Goal: Register for event/course

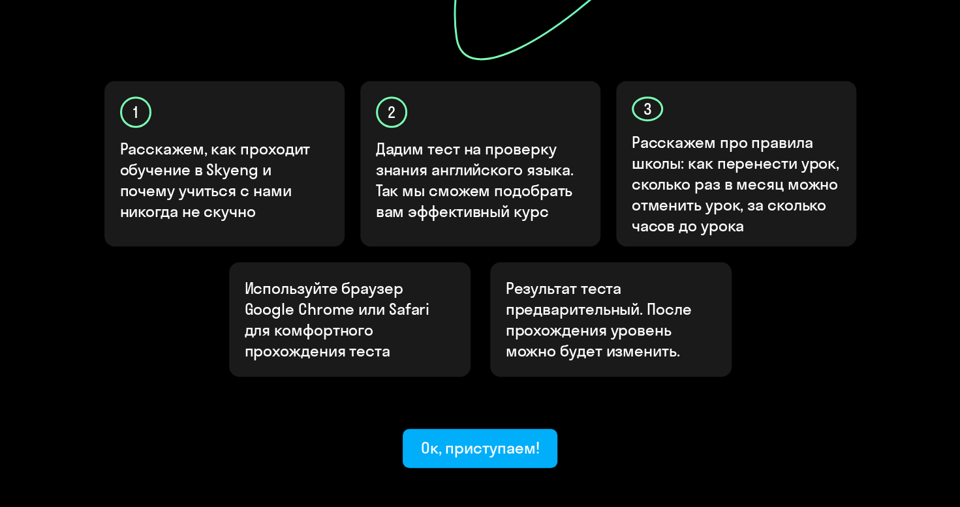
scroll to position [434, 0]
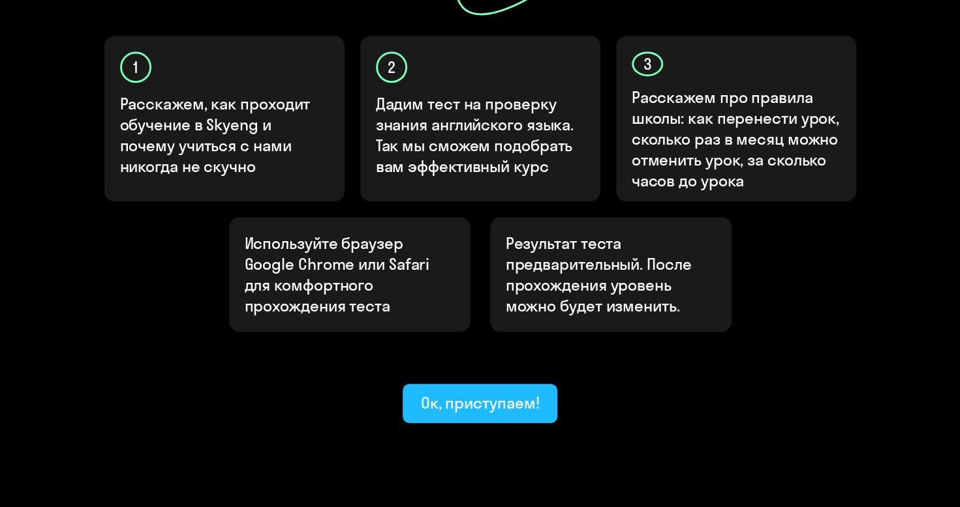
click at [441, 393] on div "Ок, приступаем!" at bounding box center [480, 403] width 119 height 21
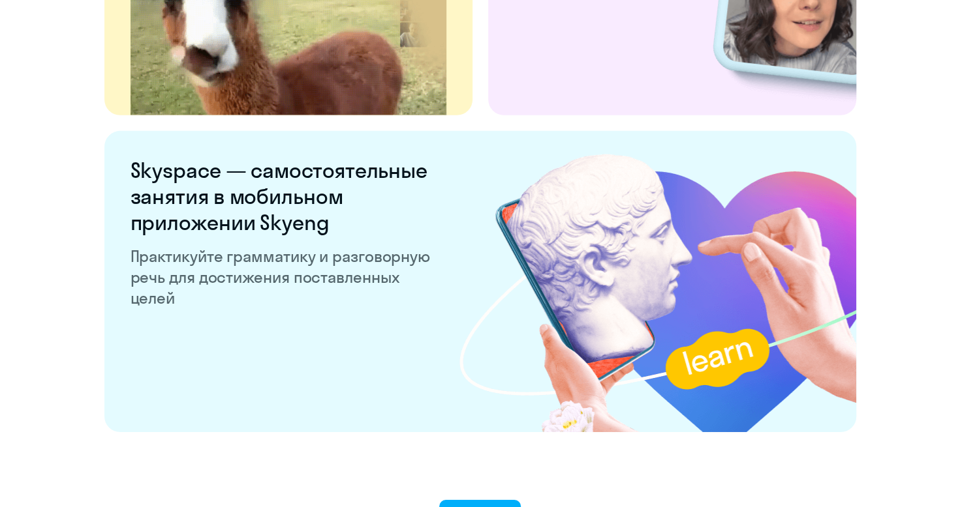
scroll to position [2516, 0]
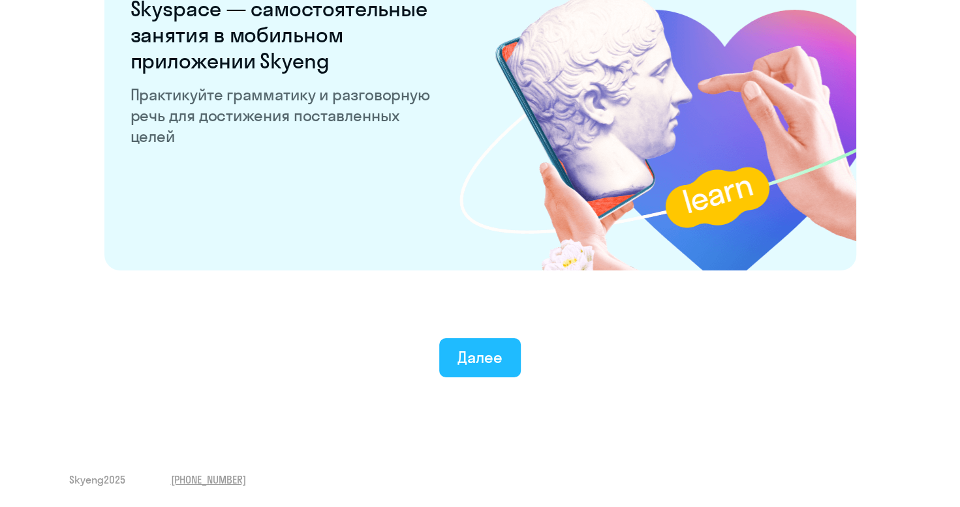
click at [461, 369] on button "Далее" at bounding box center [480, 358] width 82 height 39
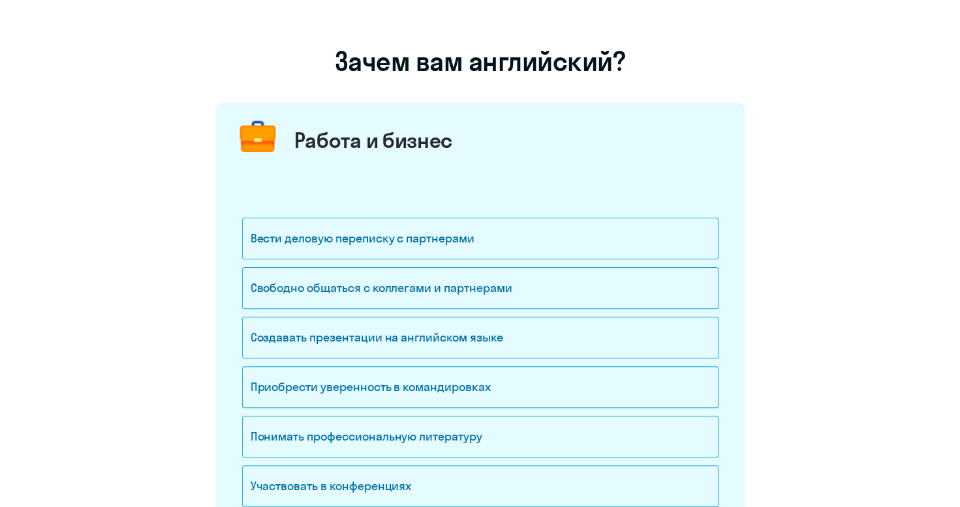
scroll to position [196, 0]
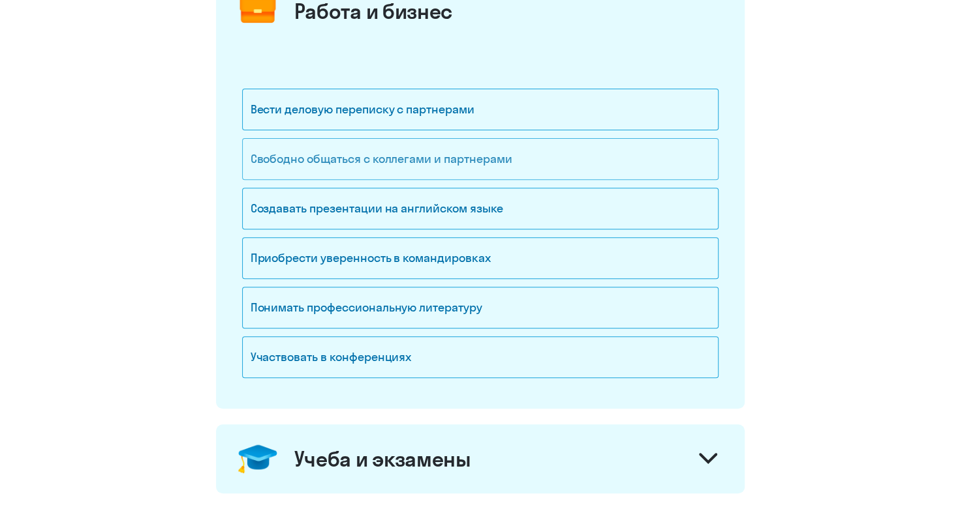
click at [494, 160] on div "Свободно общаться с коллегами и партнерами" at bounding box center [480, 159] width 476 height 42
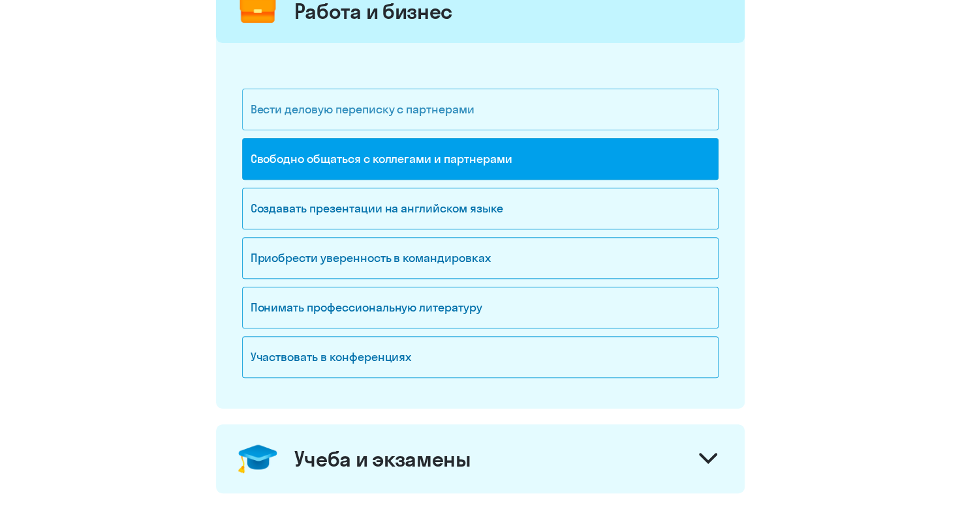
click at [402, 115] on div "Вести деловую переписку с партнерами" at bounding box center [480, 110] width 476 height 42
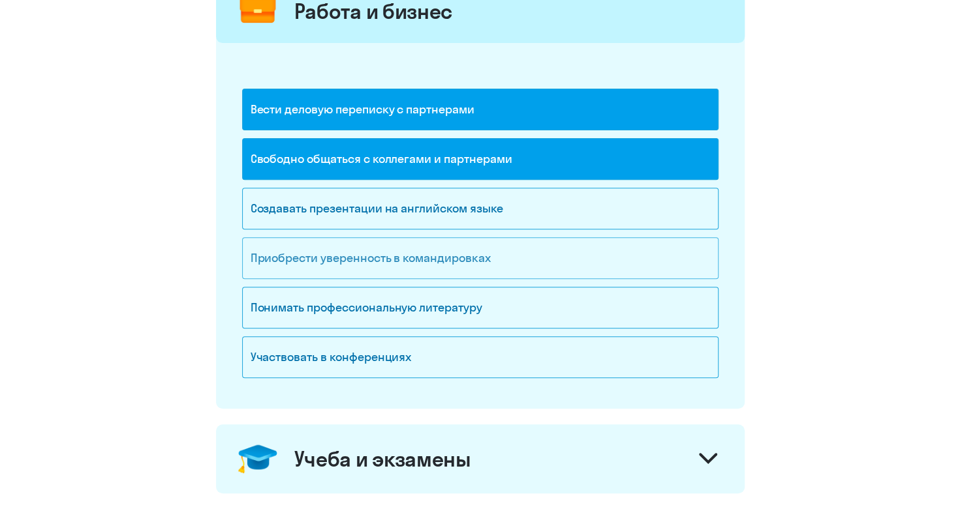
click at [413, 265] on div "Приобрести уверенность в командировках" at bounding box center [480, 258] width 476 height 42
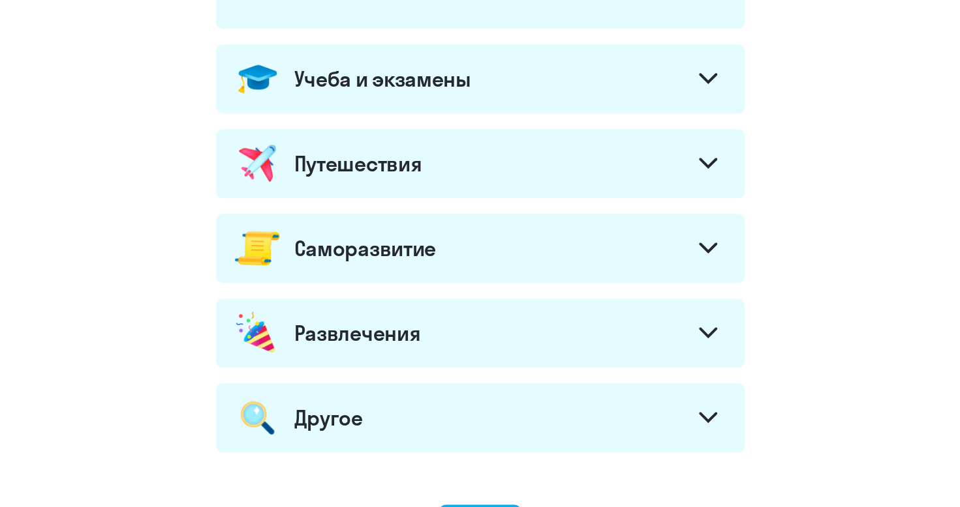
scroll to position [474, 0]
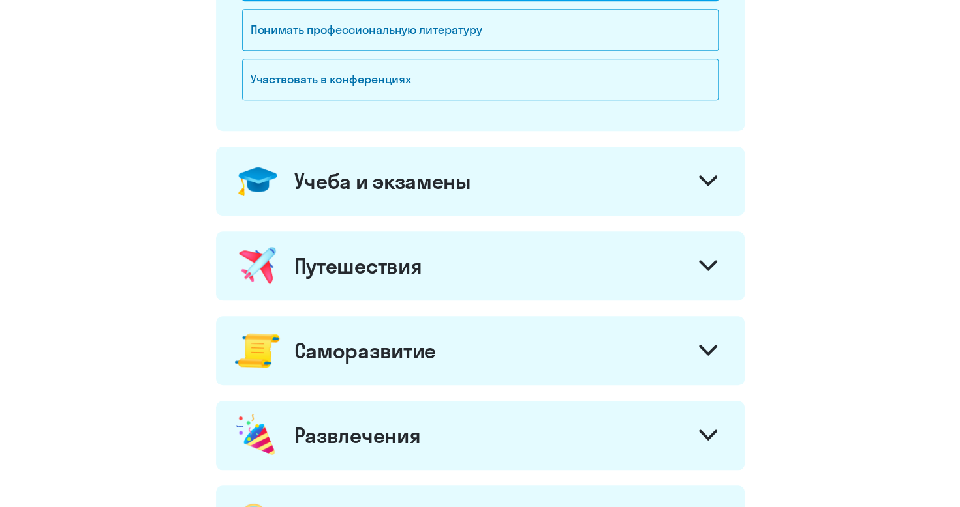
click at [708, 253] on div at bounding box center [707, 267] width 31 height 31
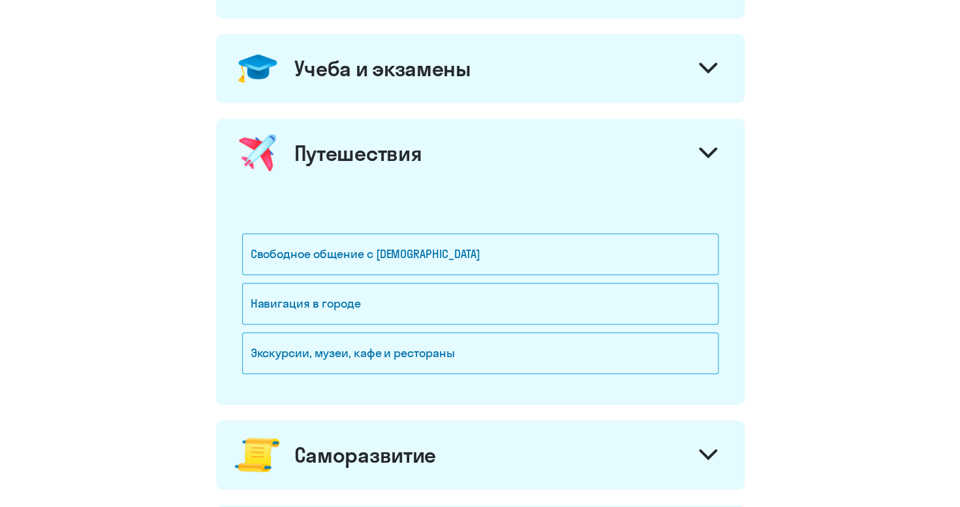
scroll to position [669, 0]
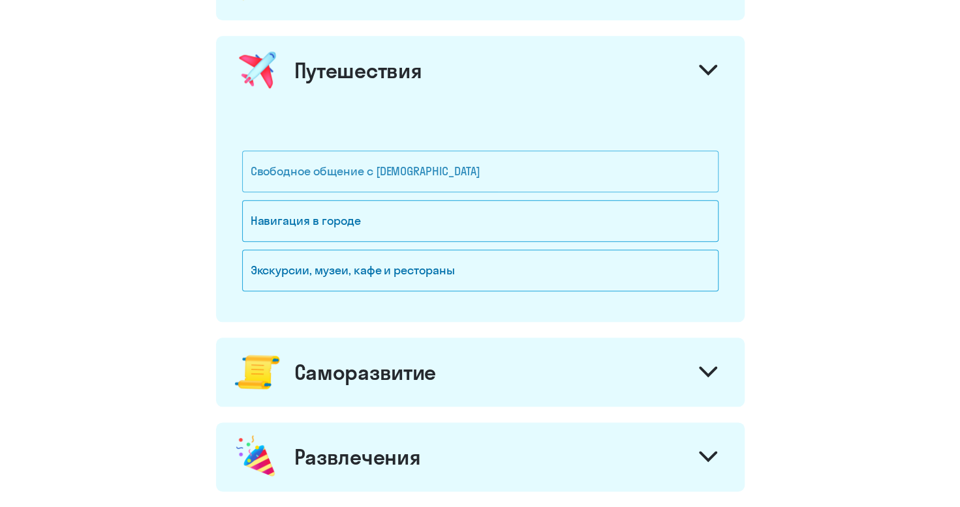
click at [391, 174] on div "Свободное общение с [DEMOGRAPHIC_DATA]" at bounding box center [480, 172] width 476 height 42
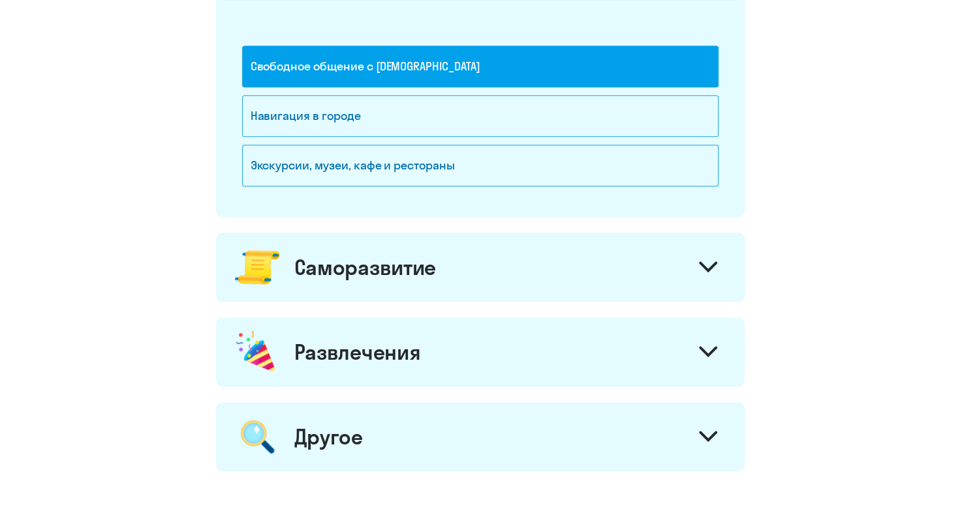
scroll to position [865, 0]
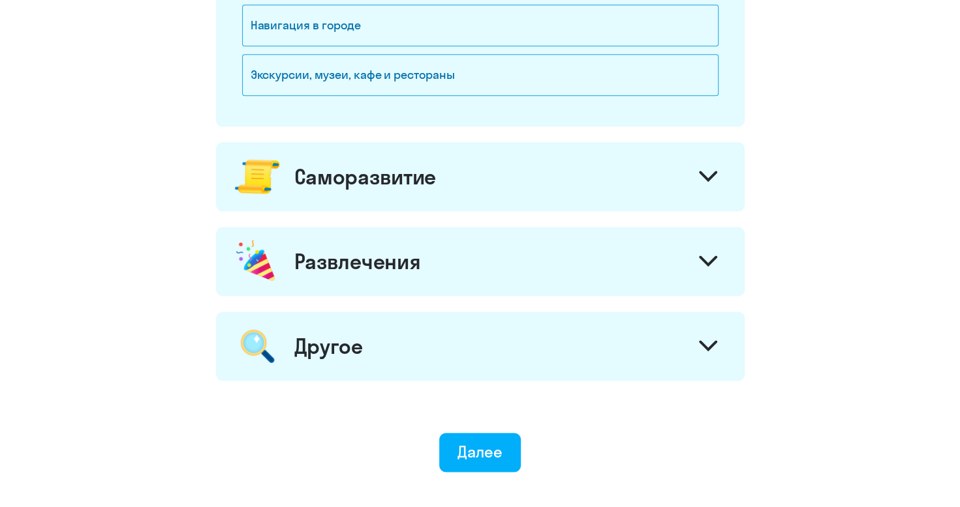
click at [701, 166] on div at bounding box center [707, 177] width 31 height 31
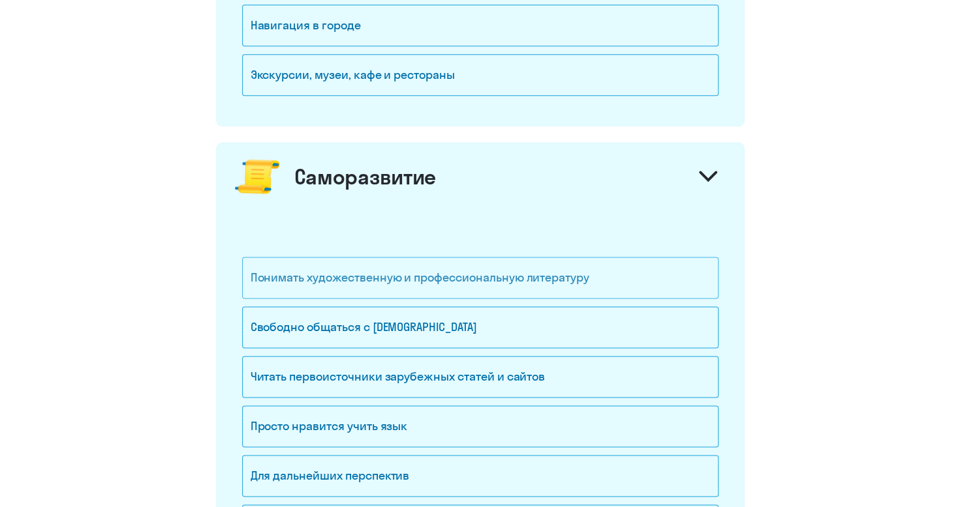
click at [412, 275] on div "Понимать художественную и профессиональную литературу" at bounding box center [480, 278] width 476 height 42
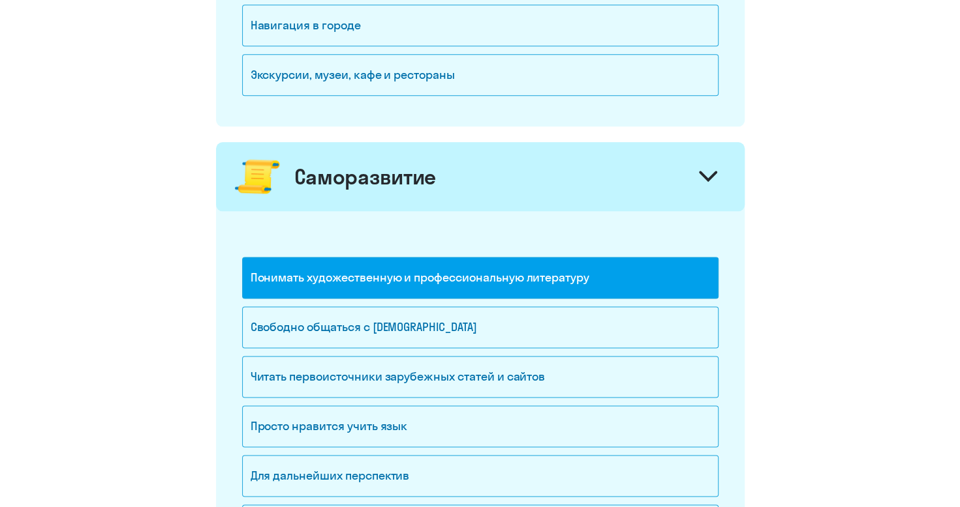
scroll to position [995, 0]
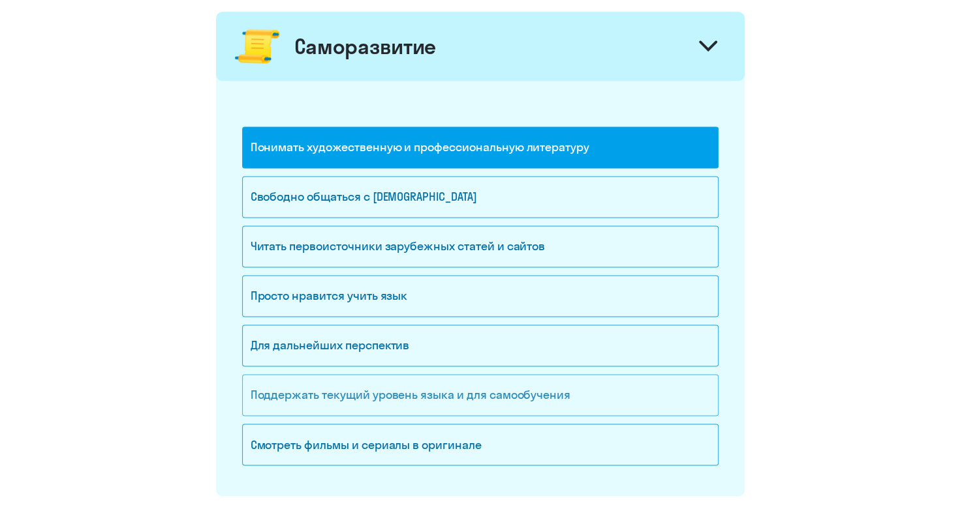
click at [357, 387] on div "Поддержать текущий уровень языка и для cамообучения" at bounding box center [480, 395] width 476 height 42
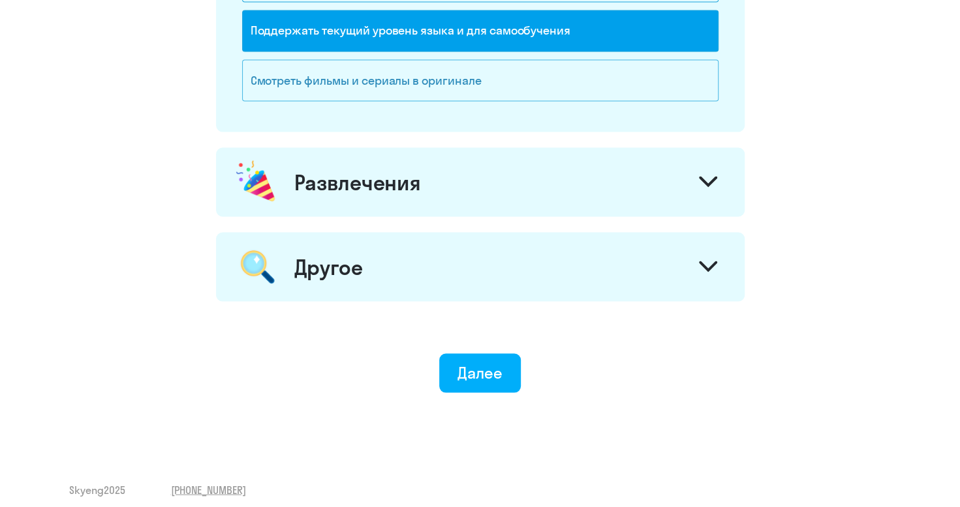
scroll to position [1363, 0]
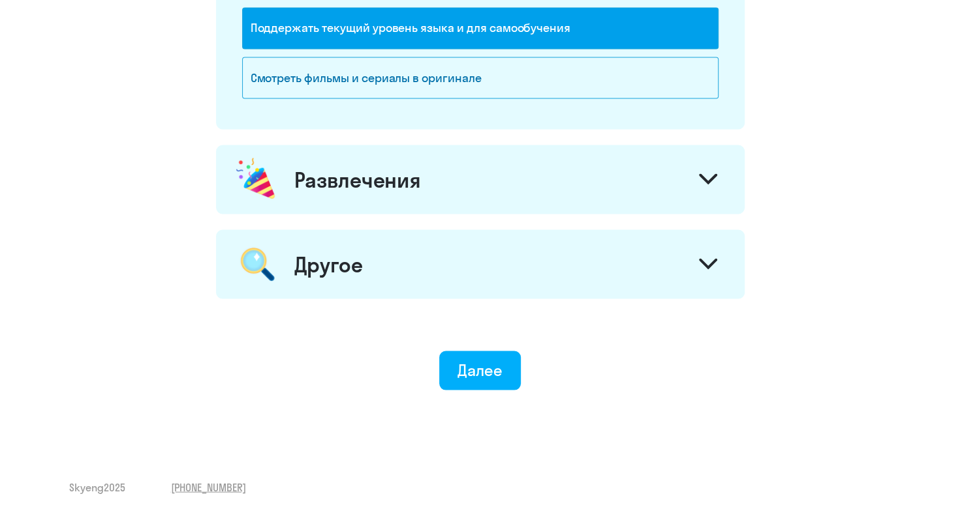
click at [701, 177] on icon at bounding box center [708, 179] width 18 height 11
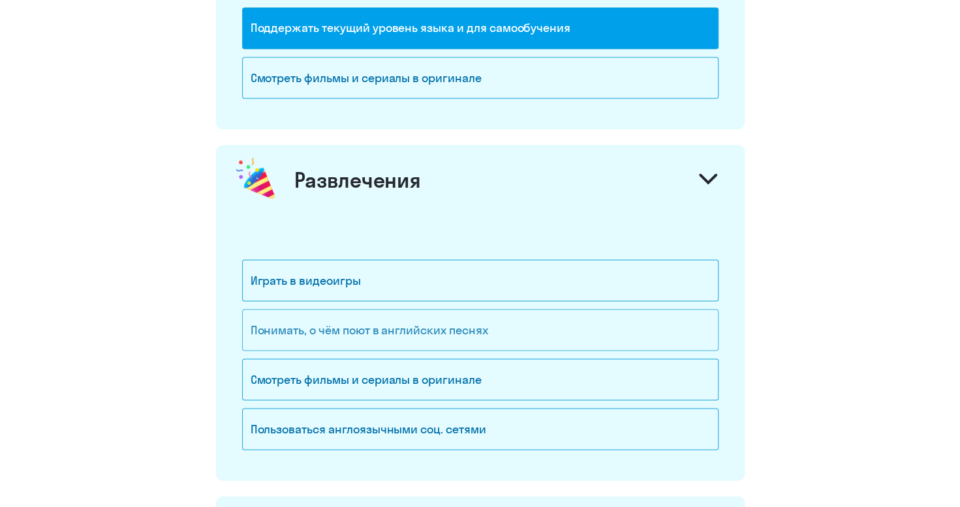
click at [387, 322] on div "Понимать, о чём поют в английских песнях" at bounding box center [480, 330] width 476 height 42
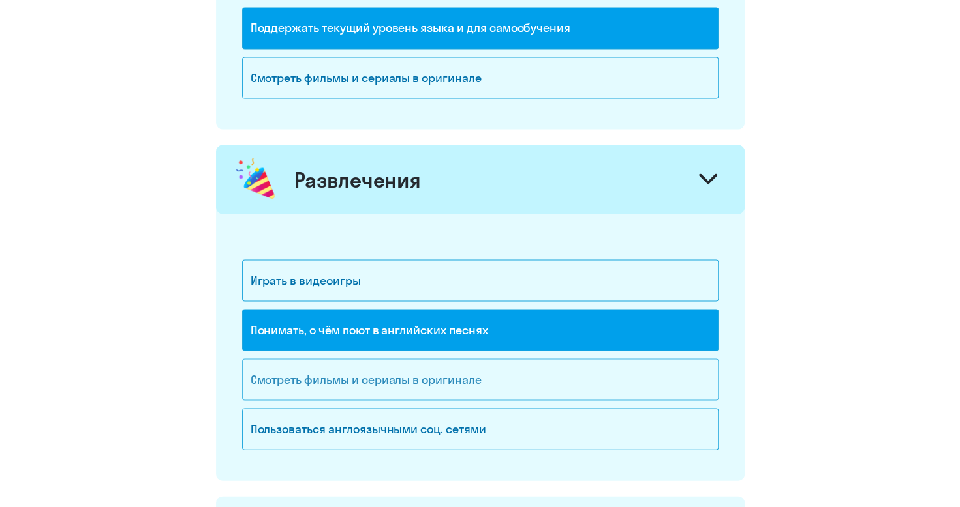
click at [385, 368] on div "Смотреть фильмы и сериалы в оригинале" at bounding box center [480, 380] width 476 height 42
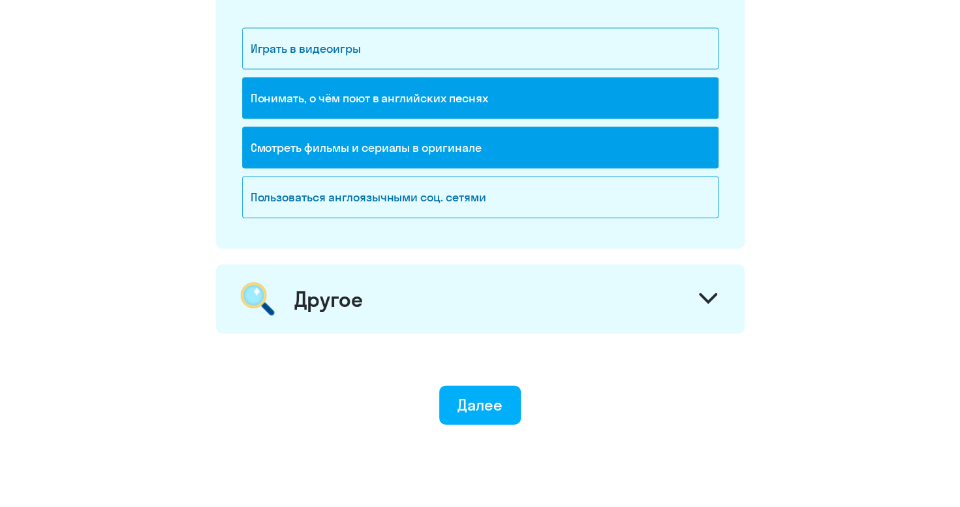
scroll to position [1624, 0]
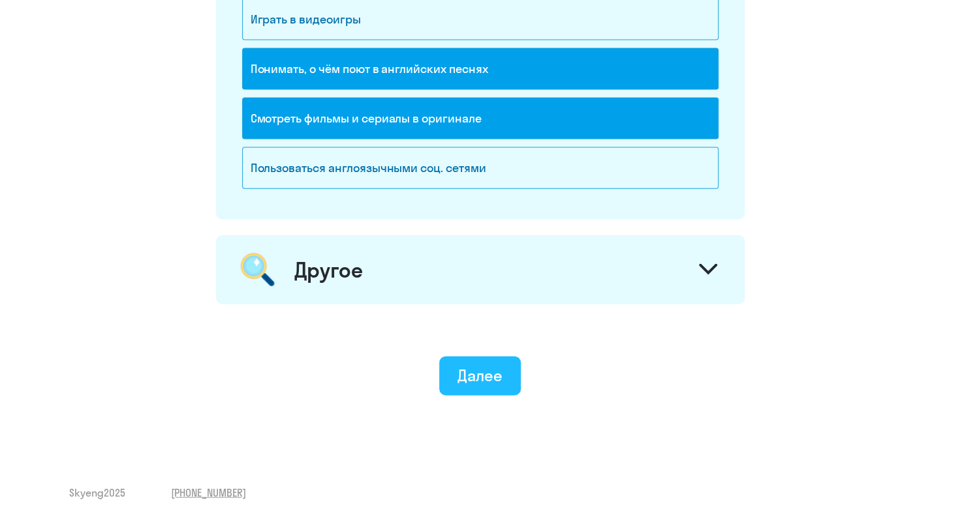
click at [457, 369] on button "Далее" at bounding box center [480, 376] width 82 height 39
